Goal: Information Seeking & Learning: Check status

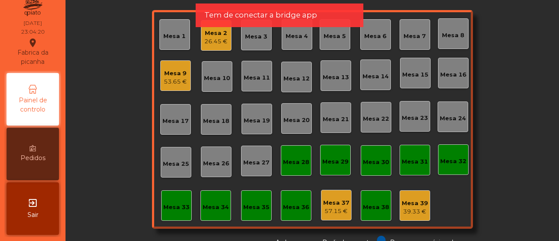
scroll to position [10, 0]
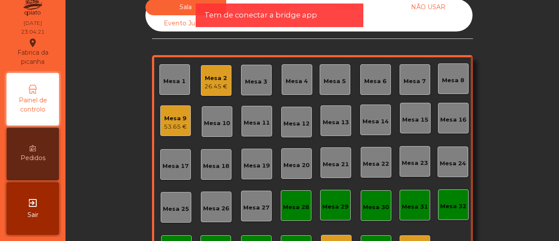
click at [219, 86] on div "26.45 €" at bounding box center [215, 86] width 23 height 9
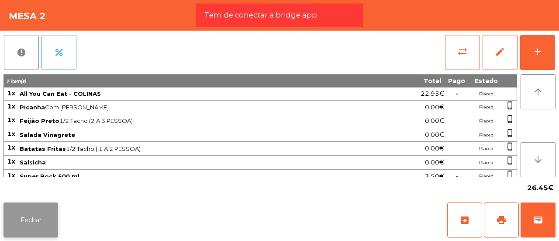
click at [38, 215] on button "Fechar" at bounding box center [30, 219] width 55 height 35
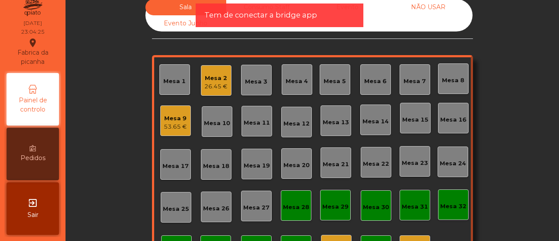
click at [165, 126] on div "53.65 €" at bounding box center [175, 126] width 23 height 9
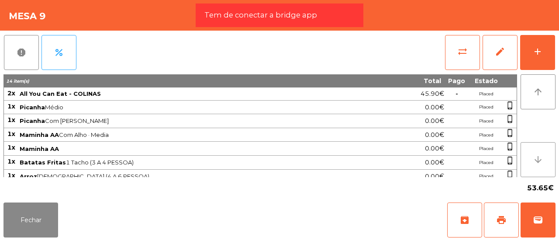
click at [535, 175] on button "arrow_downward" at bounding box center [538, 159] width 35 height 35
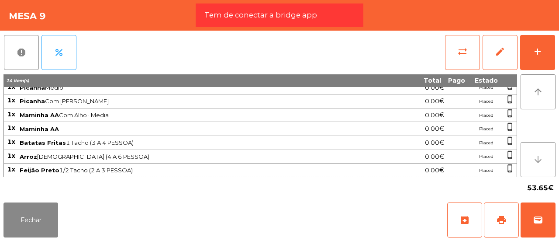
click at [535, 175] on button "arrow_downward" at bounding box center [538, 159] width 35 height 35
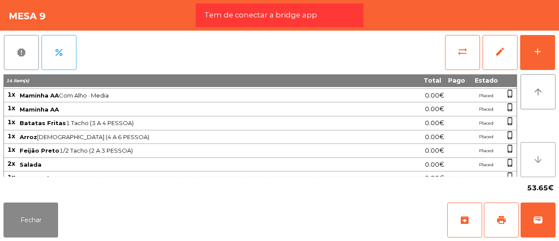
click at [535, 175] on button "arrow_downward" at bounding box center [538, 159] width 35 height 35
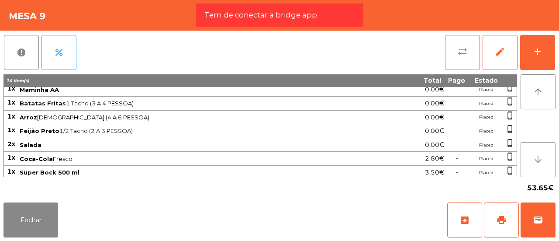
click at [535, 175] on button "arrow_downward" at bounding box center [538, 159] width 35 height 35
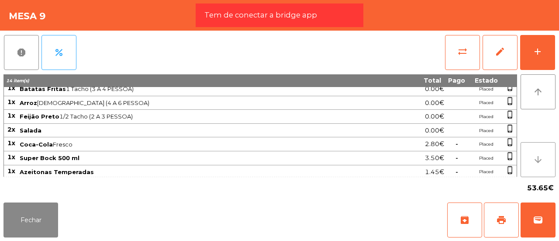
click at [535, 175] on button "arrow_downward" at bounding box center [538, 159] width 35 height 35
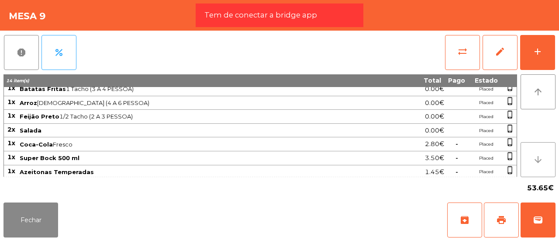
drag, startPoint x: 535, startPoint y: 175, endPoint x: 220, endPoint y: 159, distance: 315.5
click at [220, 159] on div "14 item(s) Total Pago Estado 2x All You Can Eat - COLINAS 45.90€ - Placed 1x Pi…" at bounding box center [279, 125] width 552 height 103
click at [44, 212] on button "Fechar" at bounding box center [30, 219] width 55 height 35
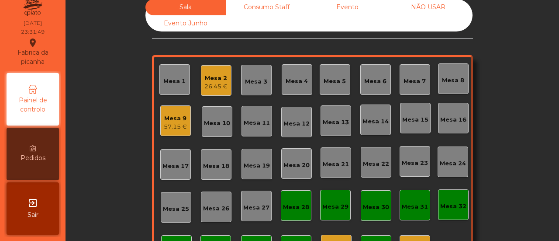
click at [213, 78] on div "Mesa 2" at bounding box center [215, 78] width 23 height 9
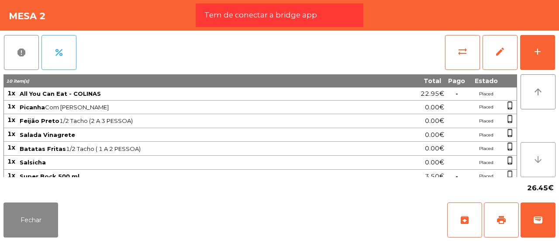
click at [533, 165] on button "arrow_downward" at bounding box center [538, 159] width 35 height 35
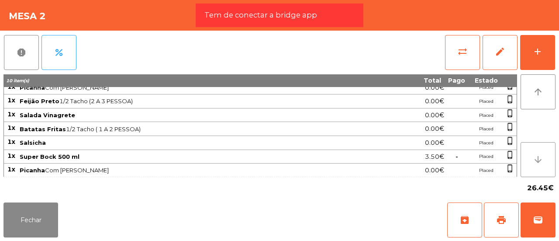
click at [533, 165] on button "arrow_downward" at bounding box center [538, 159] width 35 height 35
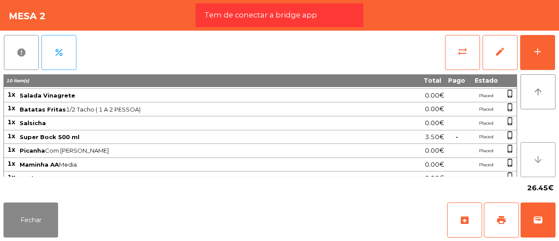
click at [533, 165] on button "arrow_downward" at bounding box center [538, 159] width 35 height 35
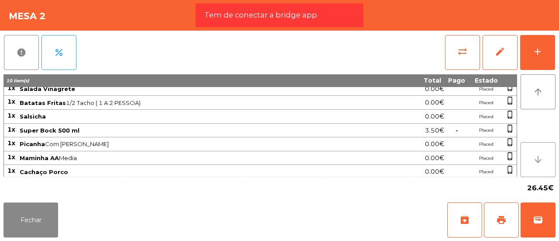
click at [533, 165] on button "arrow_downward" at bounding box center [538, 159] width 35 height 35
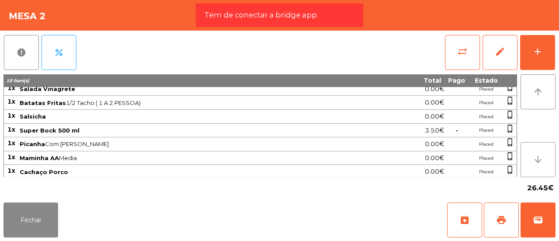
drag, startPoint x: 533, startPoint y: 165, endPoint x: 46, endPoint y: 121, distance: 488.3
click at [46, 121] on div "10 item(s) Total Pago Estado 1x All You Can Eat - COLINAS 22.95€ - Placed 1x Pi…" at bounding box center [279, 125] width 552 height 103
click at [22, 219] on button "Fechar" at bounding box center [30, 219] width 55 height 35
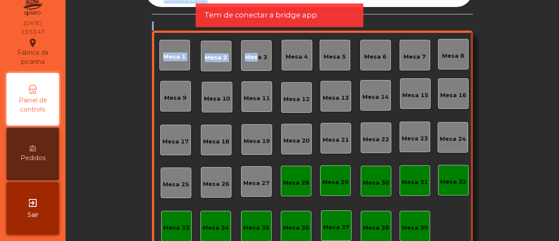
scroll to position [0, 0]
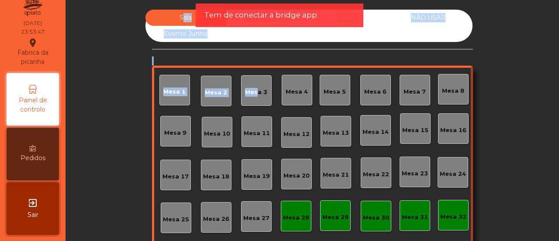
drag, startPoint x: 251, startPoint y: 44, endPoint x: 205, endPoint y: -45, distance: 100.1
click at [205, 0] on html "Fabrica da picanha location_on [DATE] 23:53:47 Painel de controlo Pedidos exit_…" at bounding box center [279, 120] width 559 height 241
